Goal: Check status: Check status

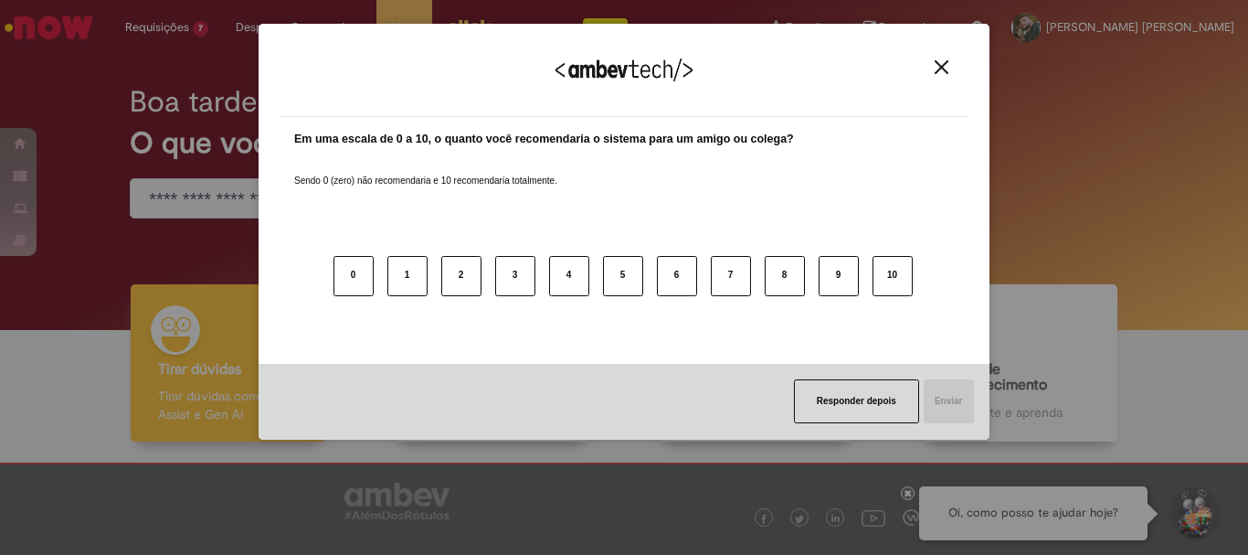
click at [940, 66] on img "Close" at bounding box center [942, 67] width 14 height 14
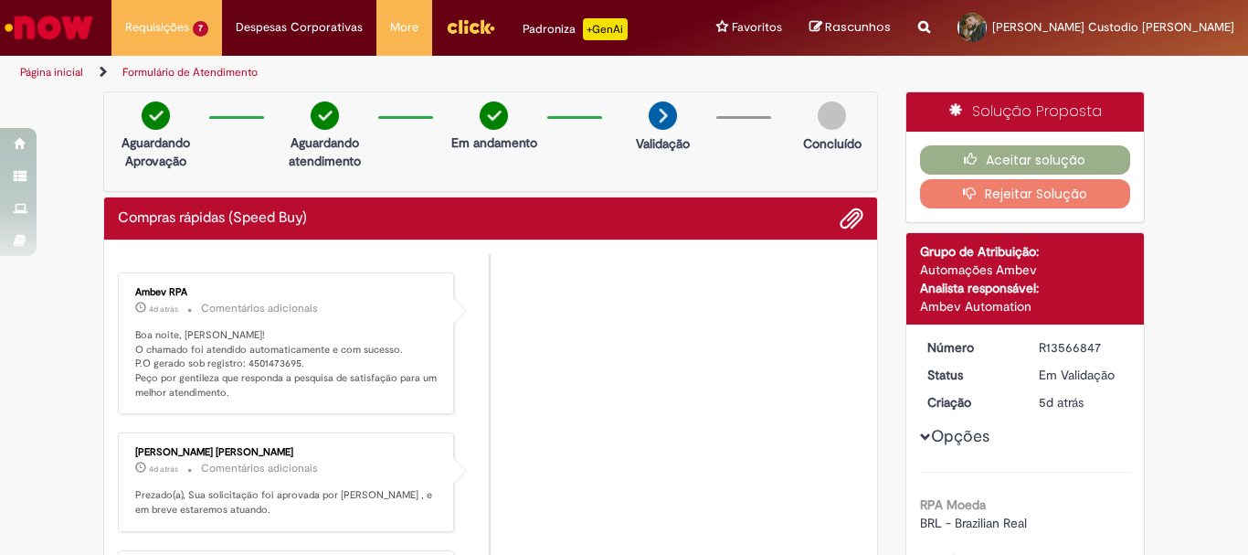
click at [272, 359] on p "Boa noite, [PERSON_NAME]! O chamado foi atendido automaticamente e com sucesso.…" at bounding box center [287, 364] width 304 height 72
click at [269, 358] on p "Boa noite, [PERSON_NAME]! O chamado foi atendido automaticamente e com sucesso.…" at bounding box center [287, 364] width 304 height 72
copy p "4501473695"
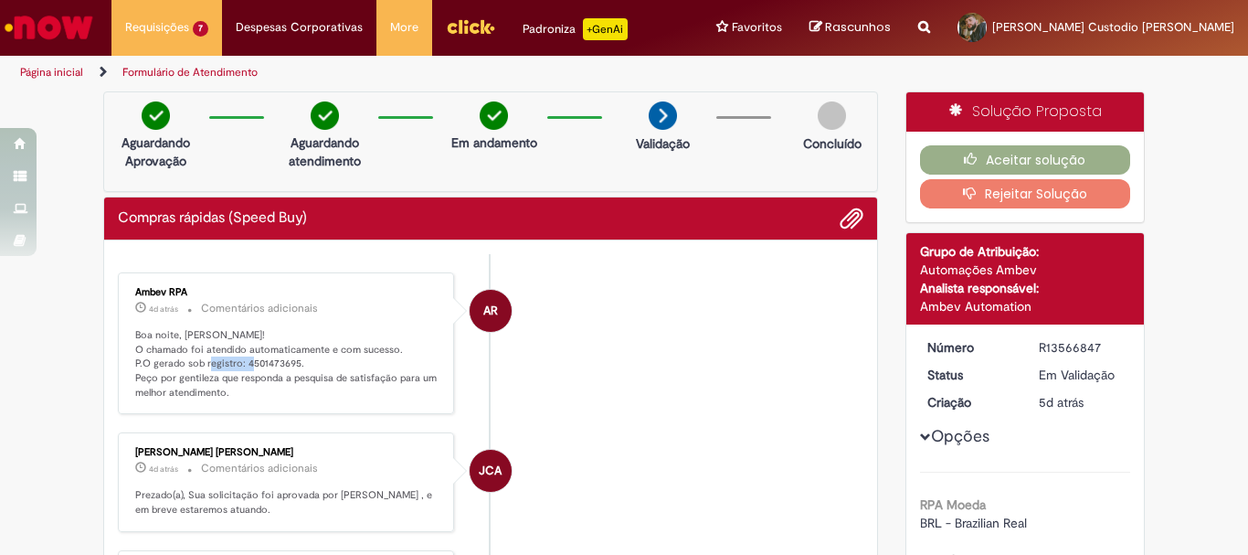
scroll to position [366, 0]
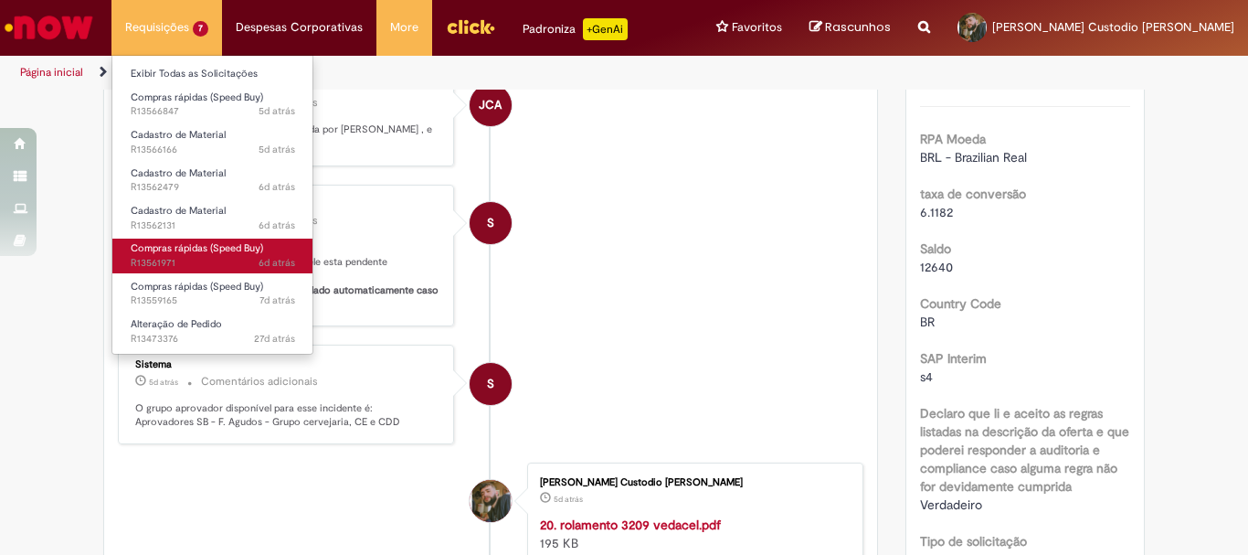
click at [256, 253] on span "Compras rápidas (Speed Buy)" at bounding box center [197, 248] width 133 height 14
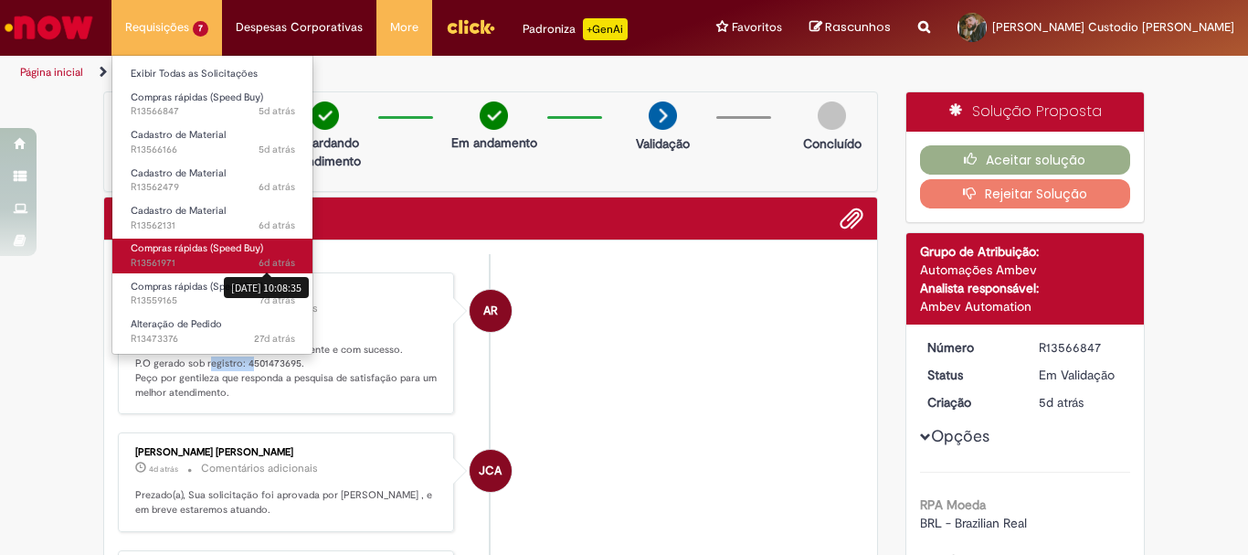
click at [253, 250] on link "Compras rápidas (Speed Buy) 6d atrás 6 dias atrás [DATE] 10:08:35 R13561971" at bounding box center [212, 256] width 201 height 34
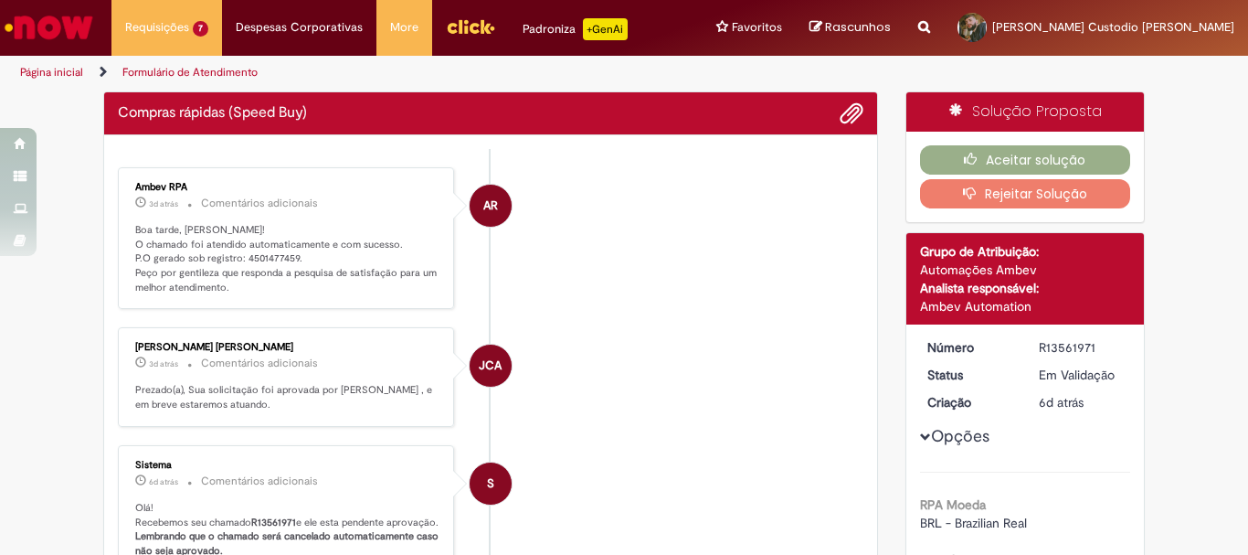
click at [682, 268] on li "AR Ambev RPA 3d atrás 3 dias atrás Comentários adicionais Boa tarde, [PERSON_NA…" at bounding box center [491, 238] width 746 height 143
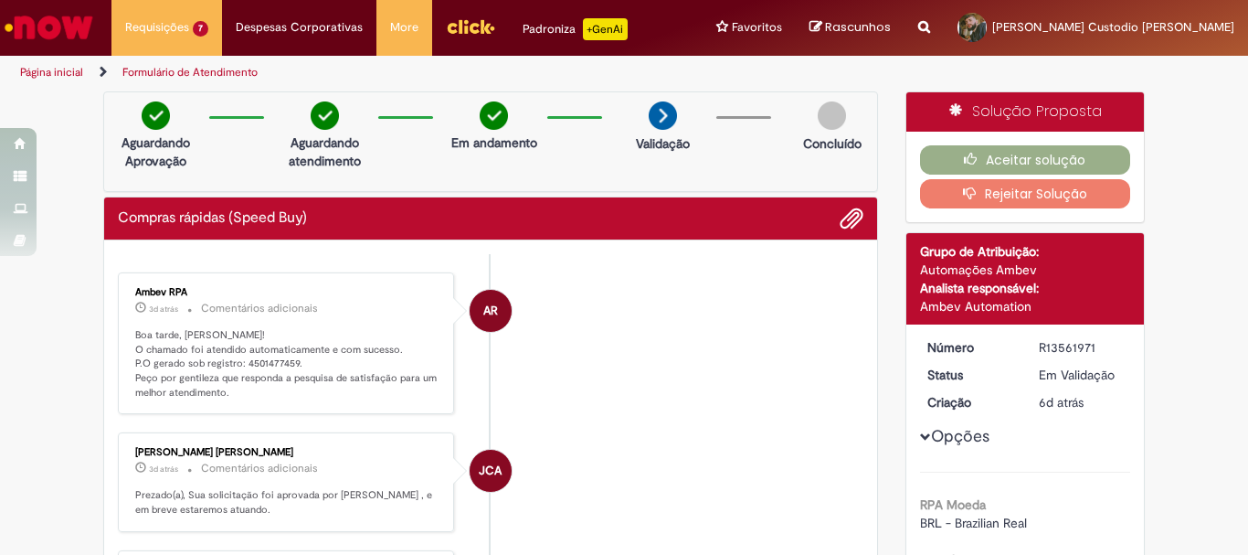
click at [272, 363] on p "Boa tarde, [PERSON_NAME]! O chamado foi atendido automaticamente e com sucesso.…" at bounding box center [287, 364] width 304 height 72
copy p "4501477459"
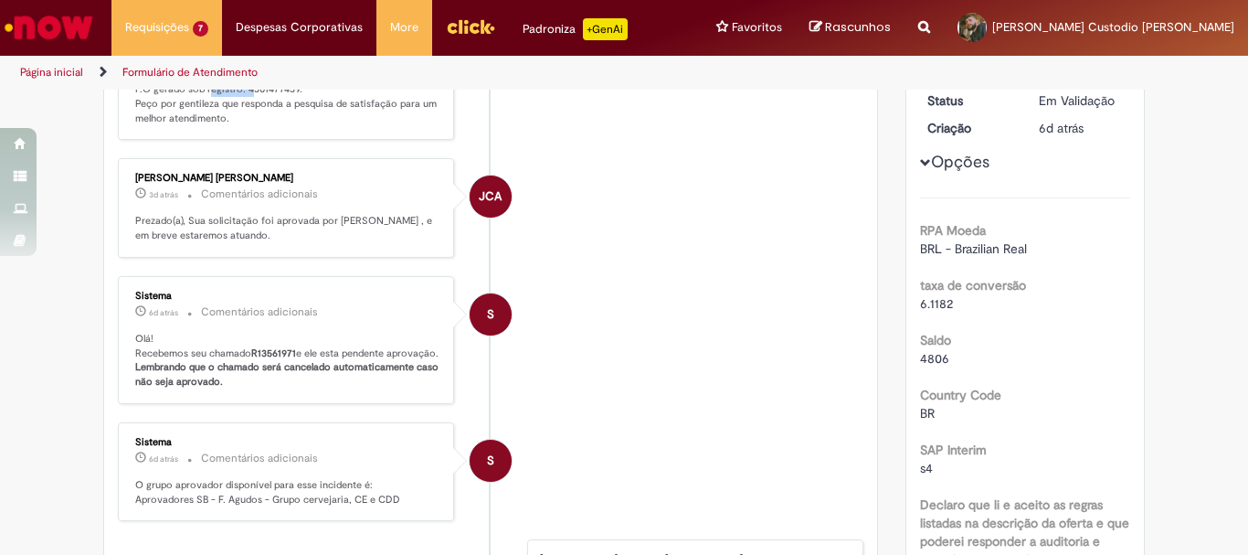
scroll to position [366, 0]
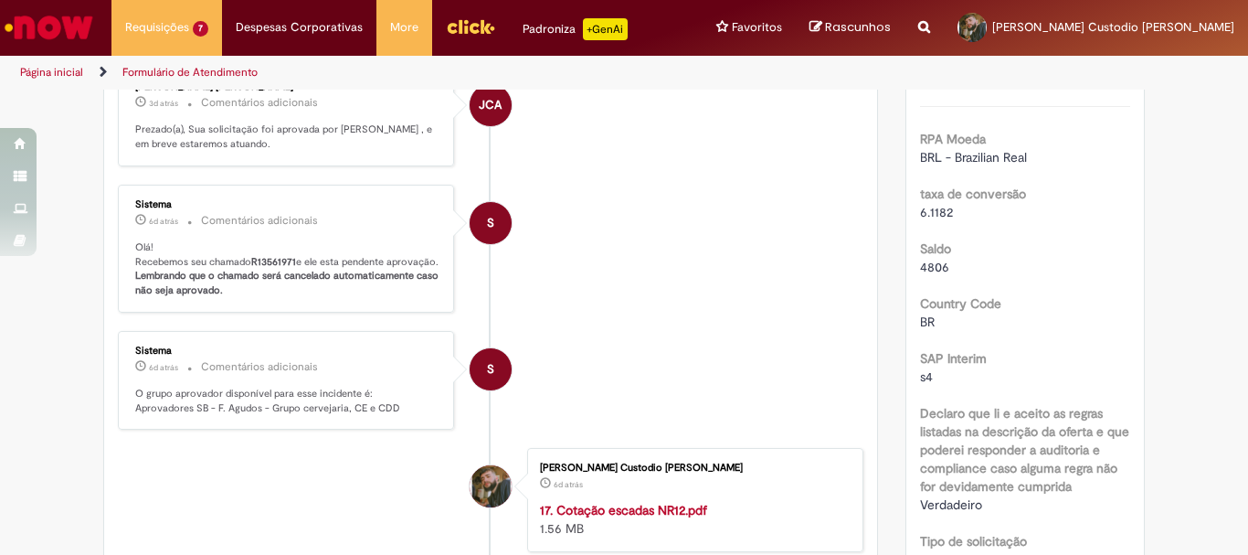
click at [602, 236] on li "S Sistema 6d atrás 6 dias atrás Comentários adicionais Olá! Recebemos seu chama…" at bounding box center [491, 249] width 746 height 128
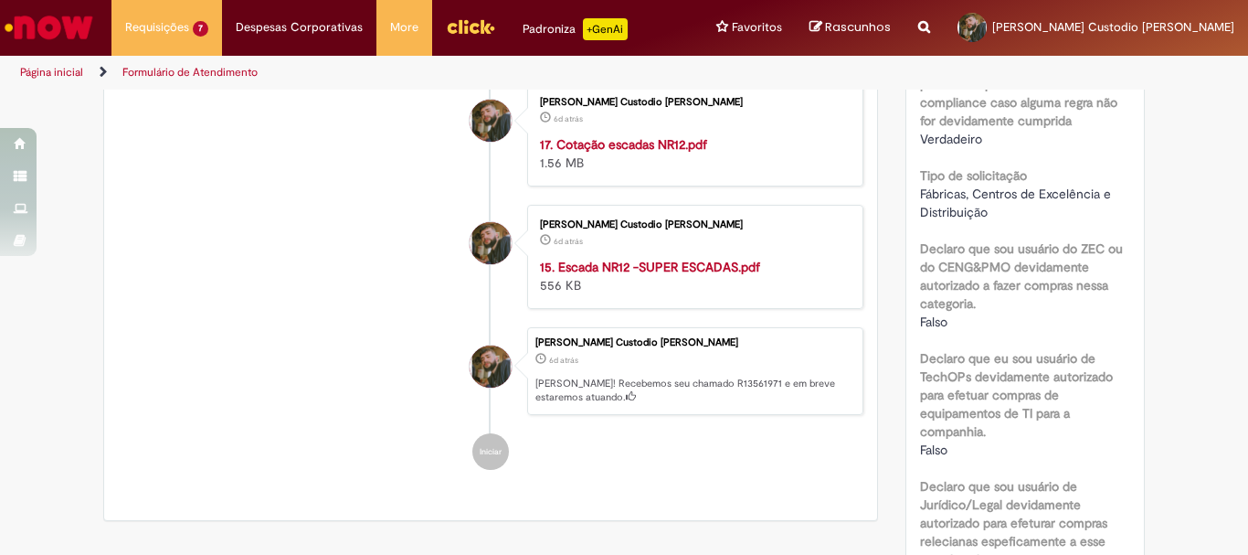
click at [656, 275] on strong "15. Escada NR12 -SUPER ESCADAS.pdf" at bounding box center [650, 267] width 220 height 16
click at [610, 153] on strong "17. Cotação escadas NR12.pdf" at bounding box center [623, 144] width 167 height 16
click at [605, 275] on strong "15. Escada NR12 -SUPER ESCADAS.pdf" at bounding box center [650, 267] width 220 height 16
click at [600, 153] on strong "17. Cotação escadas NR12.pdf" at bounding box center [623, 144] width 167 height 16
click at [635, 153] on strong "17. Cotação escadas NR12.pdf" at bounding box center [623, 144] width 167 height 16
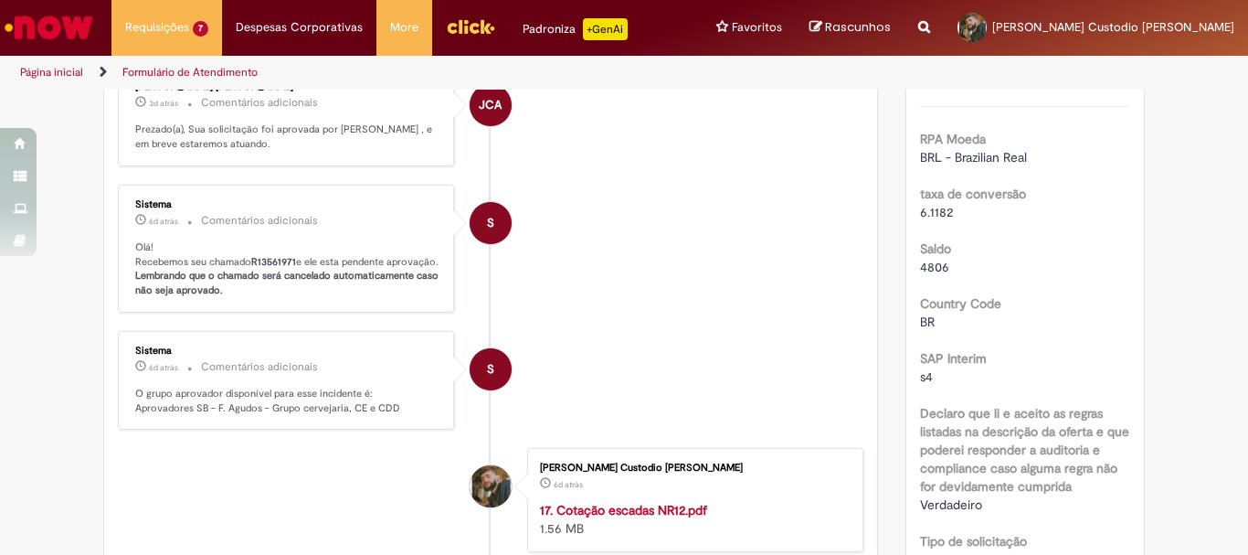
scroll to position [0, 0]
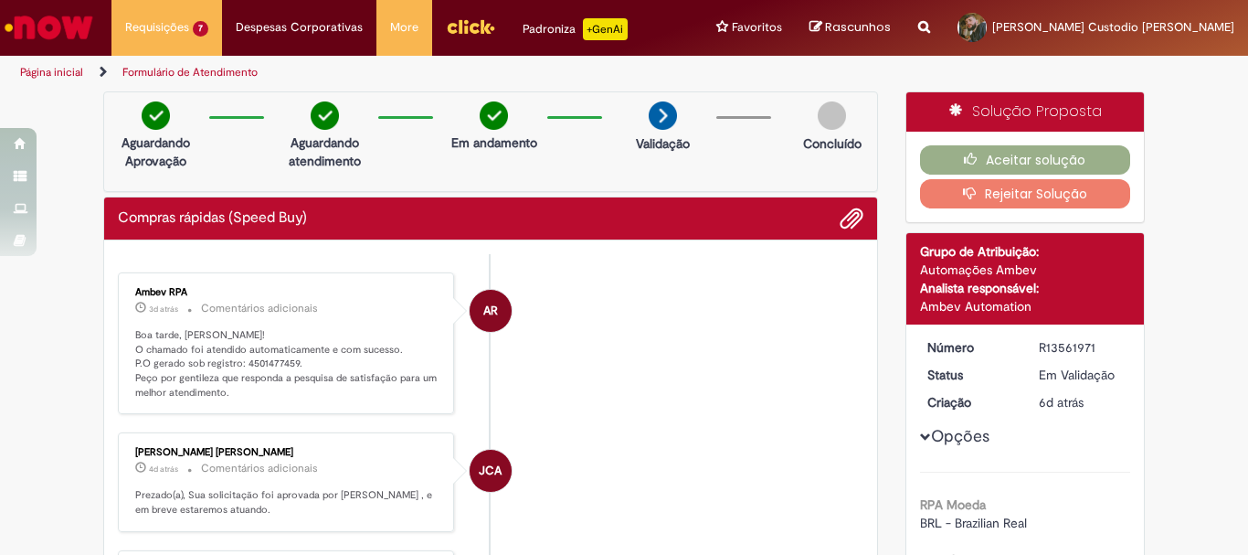
click at [271, 356] on p "Boa tarde, [PERSON_NAME]! O chamado foi atendido automaticamente e com sucesso.…" at bounding box center [287, 364] width 304 height 72
copy p "4501477459"
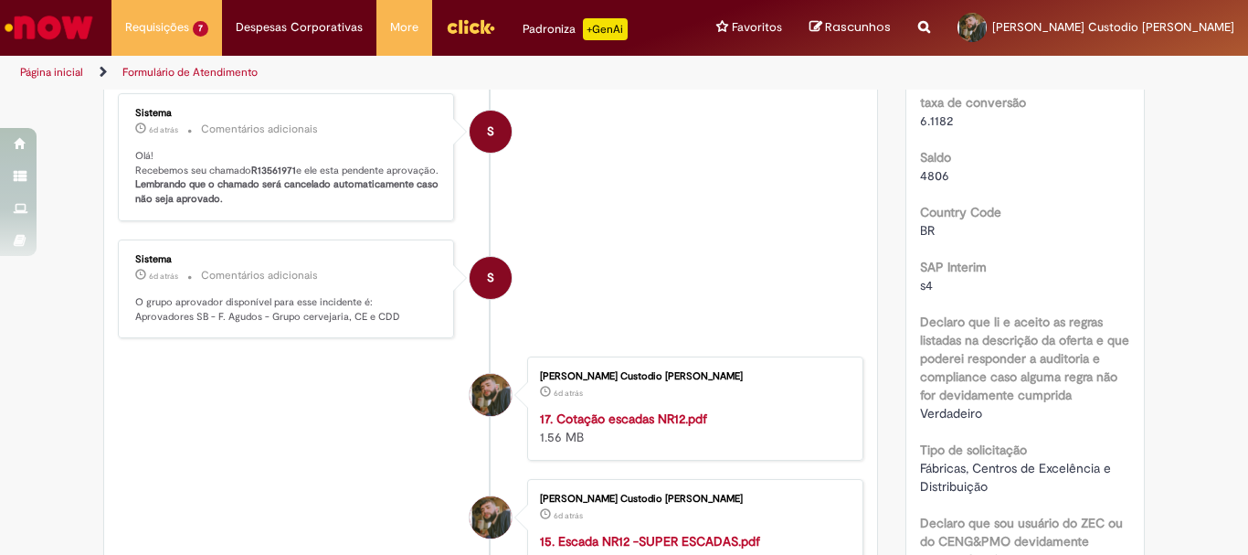
scroll to position [183, 0]
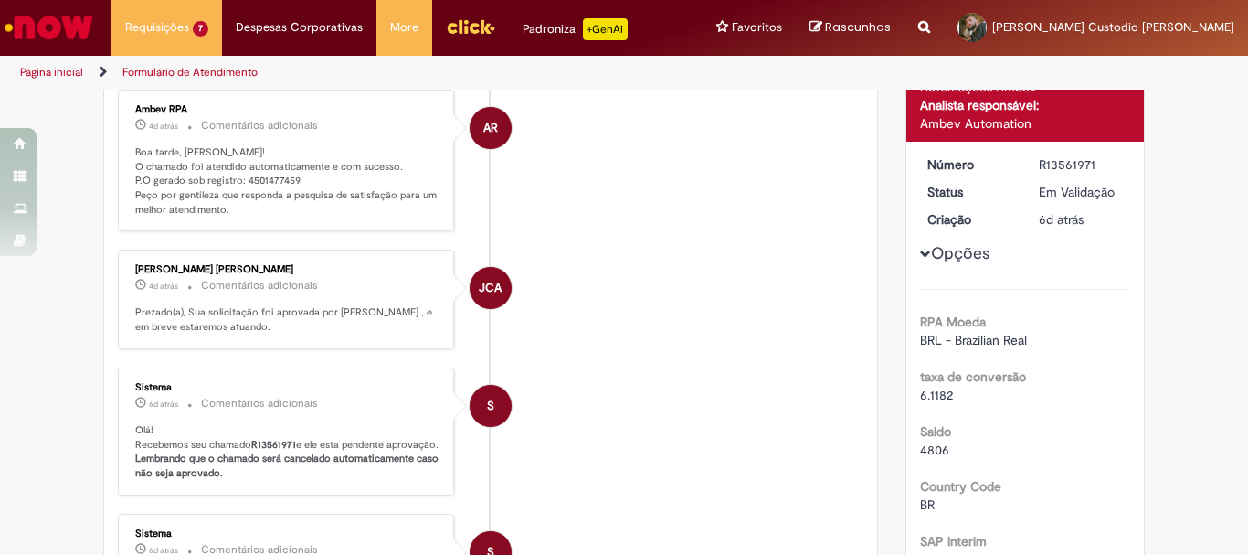
click at [271, 168] on p "Boa tarde, [PERSON_NAME]! O chamado foi atendido automaticamente e com sucesso.…" at bounding box center [287, 181] width 304 height 72
click at [271, 173] on p "Boa tarde, [PERSON_NAME]! O chamado foi atendido automaticamente e com sucesso.…" at bounding box center [287, 181] width 304 height 72
click at [276, 179] on p "Boa tarde, [PERSON_NAME]! O chamado foi atendido automaticamente e com sucesso.…" at bounding box center [287, 181] width 304 height 72
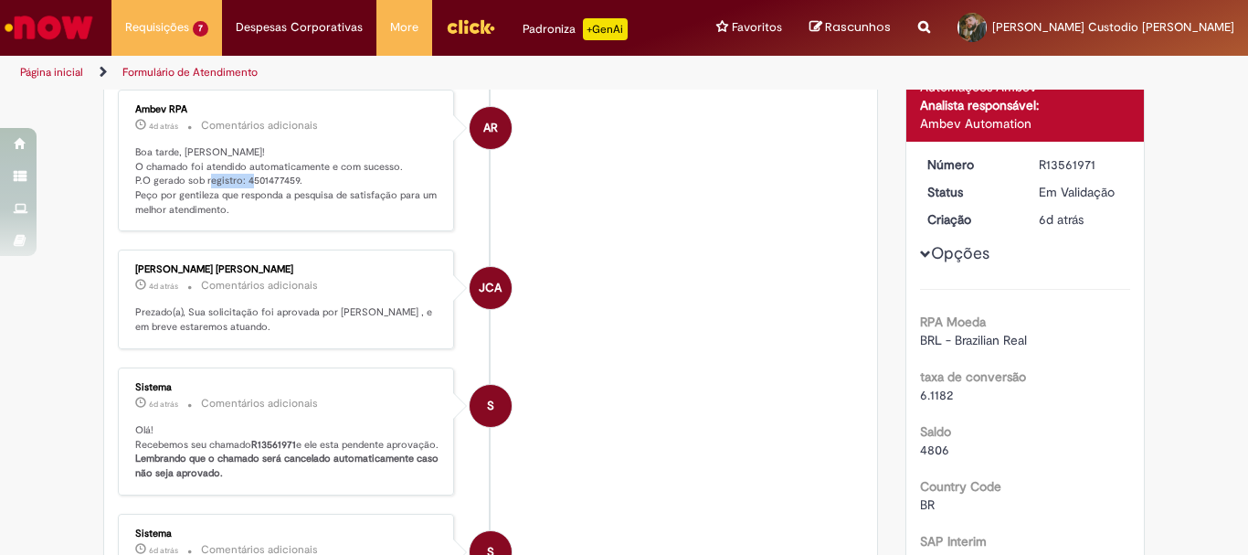
copy p "4501477459"
